Goal: Entertainment & Leisure: Consume media (video, audio)

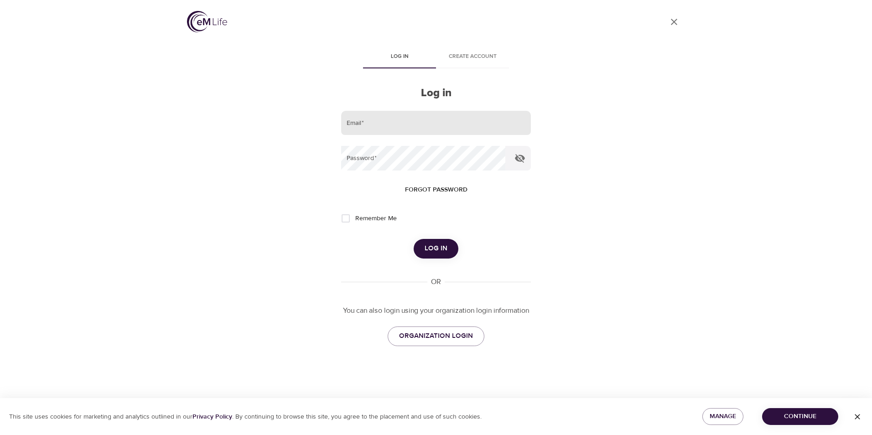
click at [383, 120] on input "email" at bounding box center [436, 123] width 190 height 25
type input "[EMAIL_ADDRESS][DOMAIN_NAME]"
click at [413, 239] on button "Log in" at bounding box center [435, 248] width 45 height 19
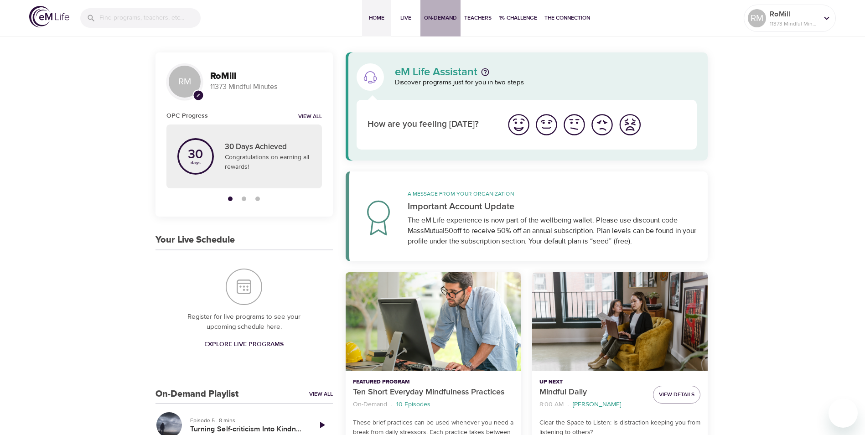
click at [440, 15] on span "On-Demand" at bounding box center [440, 18] width 33 height 10
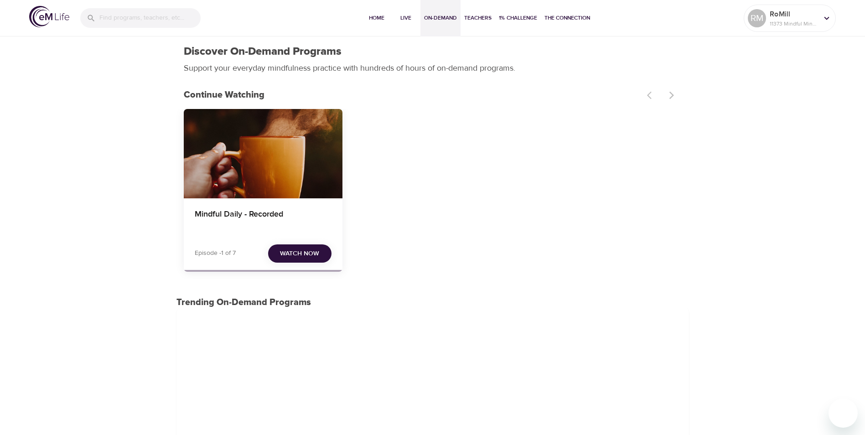
click at [306, 250] on span "Watch Now" at bounding box center [299, 253] width 39 height 11
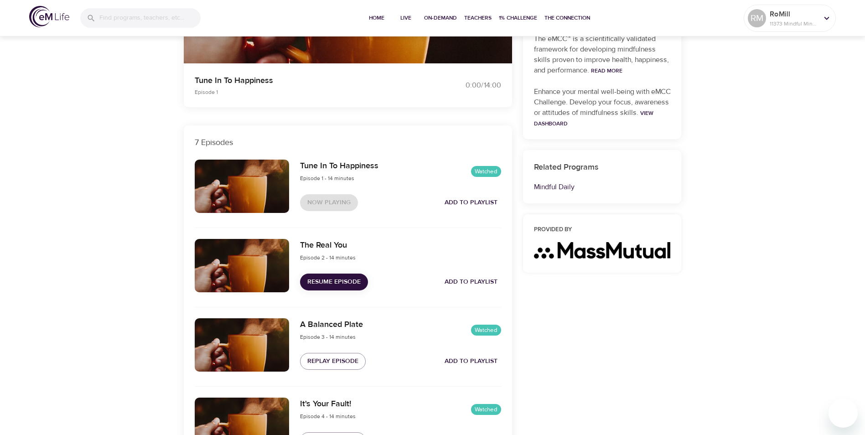
scroll to position [228, 0]
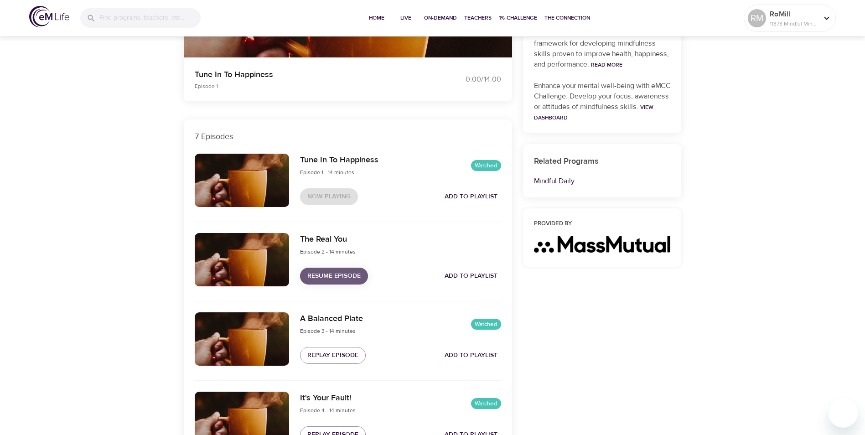
click at [335, 274] on span "Resume Episode" at bounding box center [333, 275] width 53 height 11
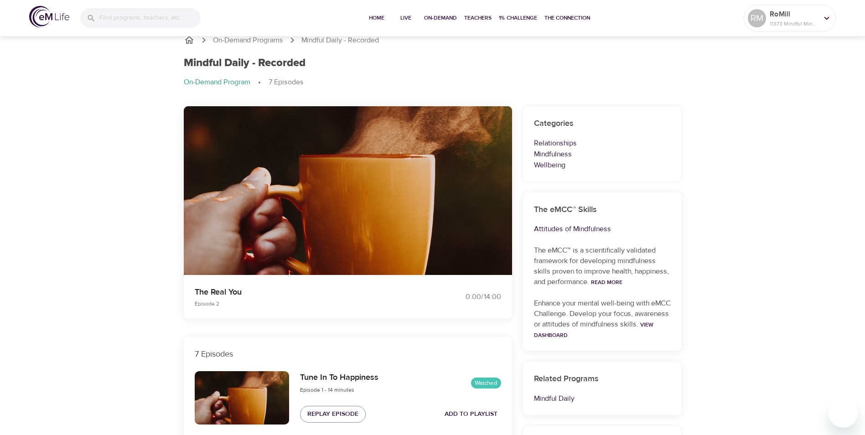
scroll to position [0, 0]
